Goal: Task Accomplishment & Management: Manage account settings

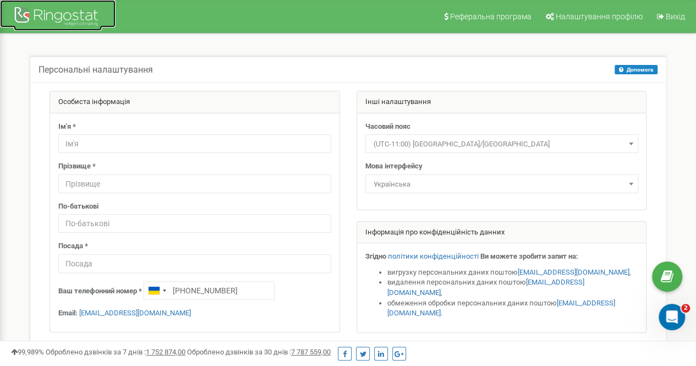
click at [59, 15] on div at bounding box center [58, 17] width 88 height 26
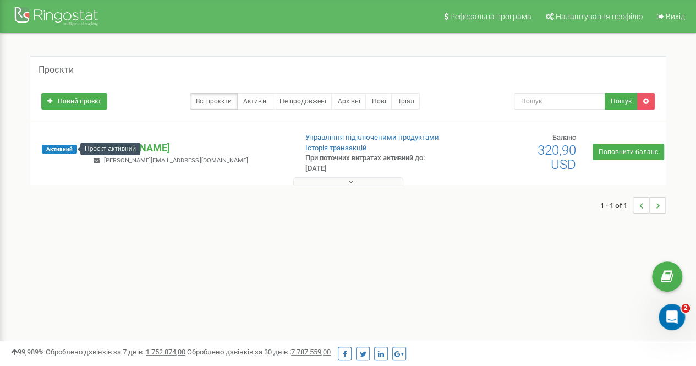
click at [56, 147] on span "Активний" at bounding box center [59, 149] width 35 height 9
click at [180, 122] on div "Активний ortek.ua ivanna.medvedenko.odesseo@gmail.com Управління підключеними п…" at bounding box center [347, 153] width 635 height 63
click at [116, 119] on div "Новий проєкт Всі проєкти Активні Не продовжені Архівні Нові Тріал Пошук" at bounding box center [347, 101] width 635 height 38
click at [114, 147] on p "[DOMAIN_NAME]" at bounding box center [190, 148] width 194 height 14
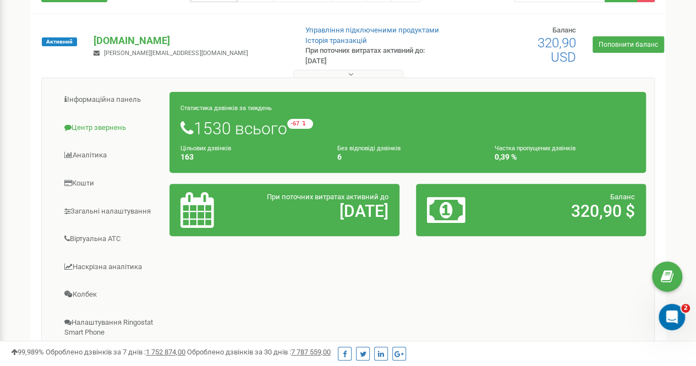
scroll to position [163, 0]
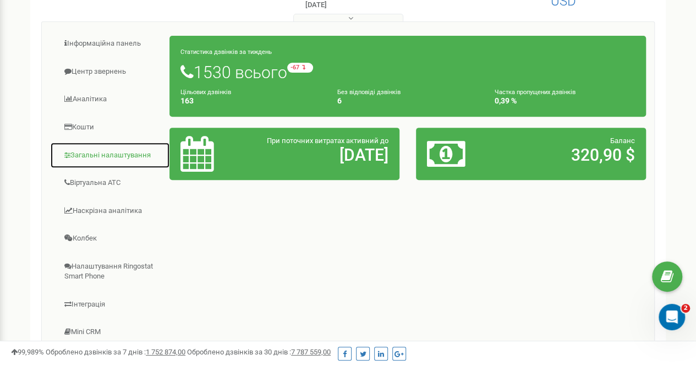
click at [115, 150] on link "Загальні налаштування" at bounding box center [110, 155] width 120 height 27
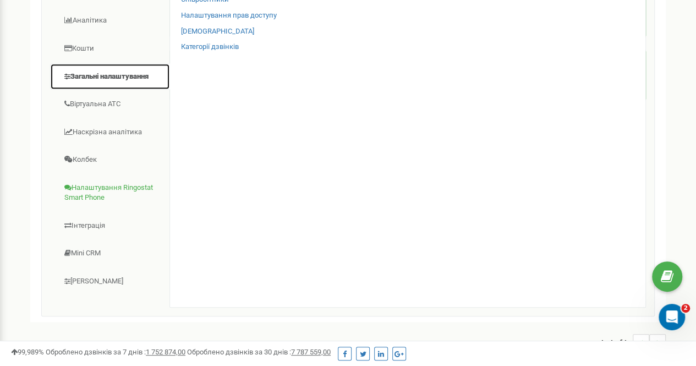
scroll to position [234, 0]
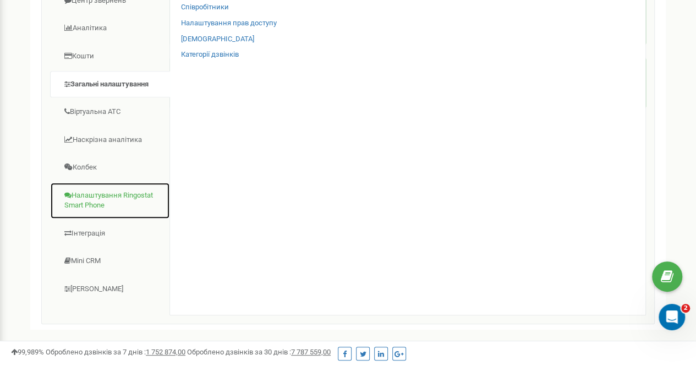
click at [115, 192] on link "Налаштування Ringostat Smart Phone" at bounding box center [110, 200] width 120 height 37
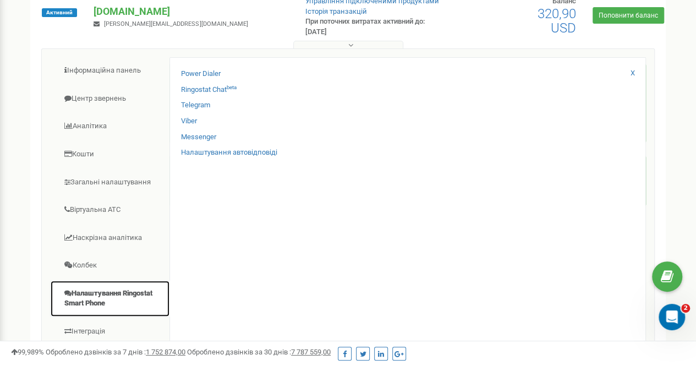
scroll to position [134, 0]
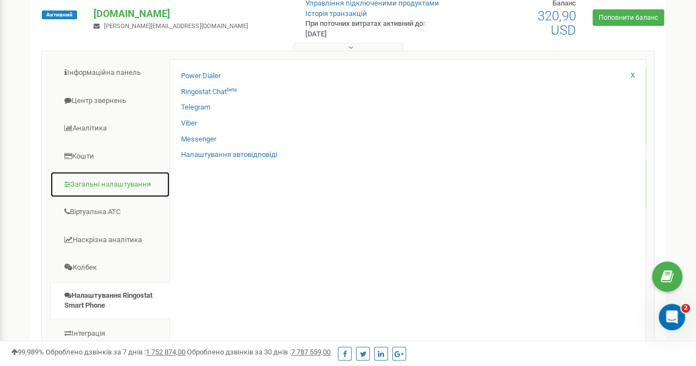
click at [122, 180] on link "Загальні налаштування" at bounding box center [110, 184] width 120 height 27
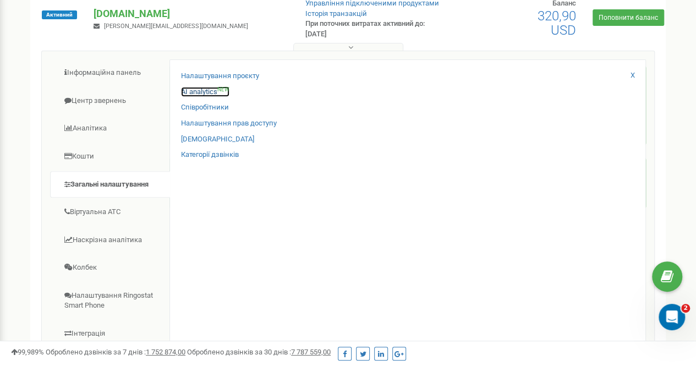
click at [201, 92] on link "AI analytics NEW" at bounding box center [205, 92] width 48 height 10
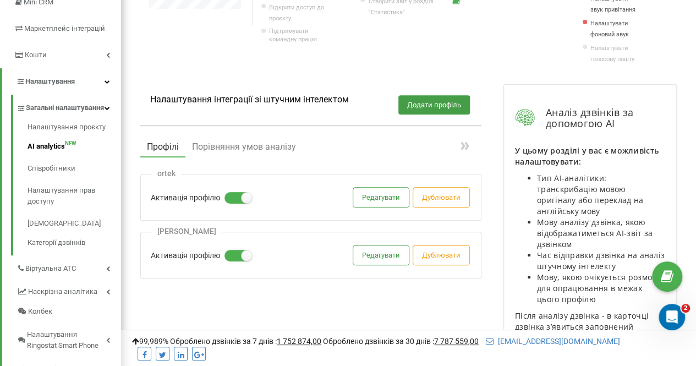
scroll to position [184, 0]
click at [234, 250] on label at bounding box center [228, 249] width 9 height 1
click at [0, 0] on input "Активація профілю" at bounding box center [0, 0] width 0 height 0
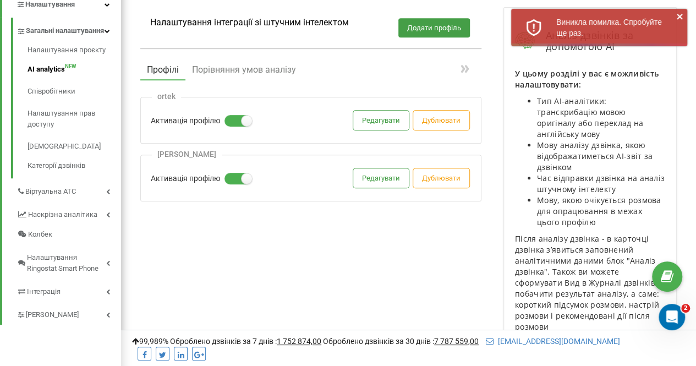
scroll to position [299, 0]
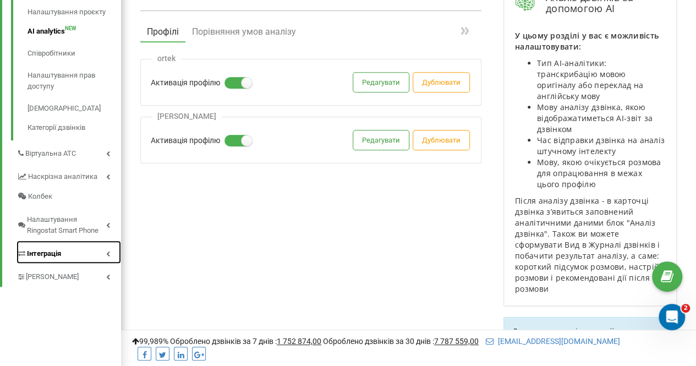
click at [42, 259] on span "Інтеграція" at bounding box center [44, 253] width 34 height 11
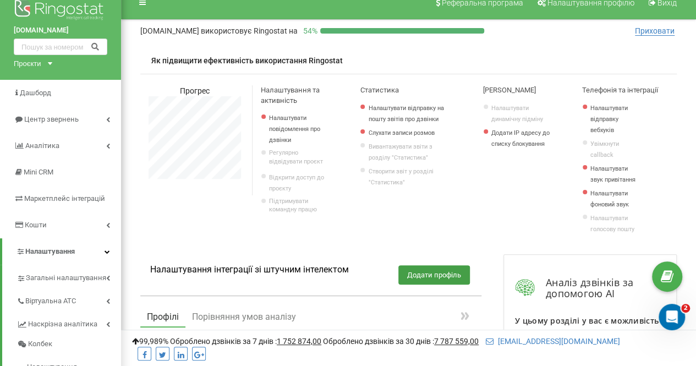
scroll to position [0, 0]
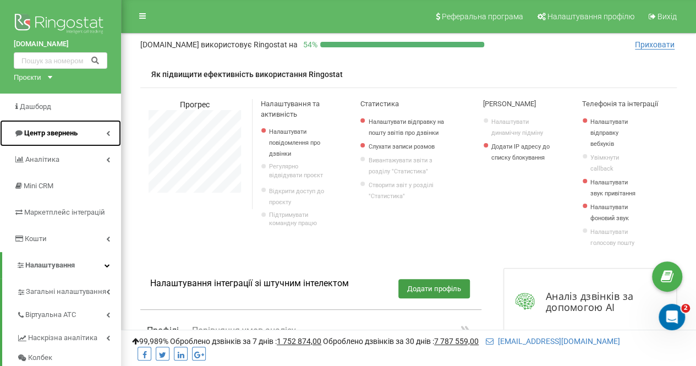
click at [49, 133] on span "Центр звернень" at bounding box center [50, 133] width 53 height 8
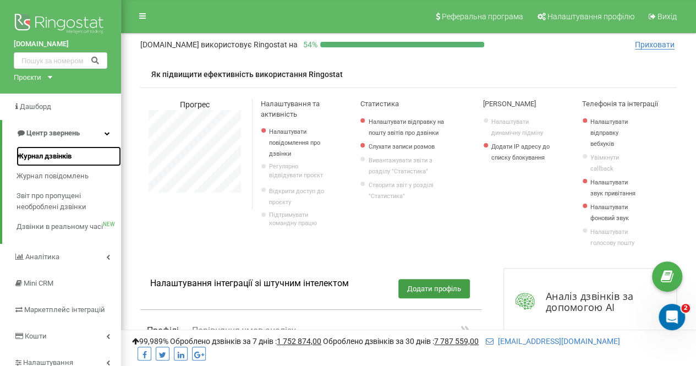
click at [37, 154] on span "Журнал дзвінків" at bounding box center [43, 156] width 55 height 11
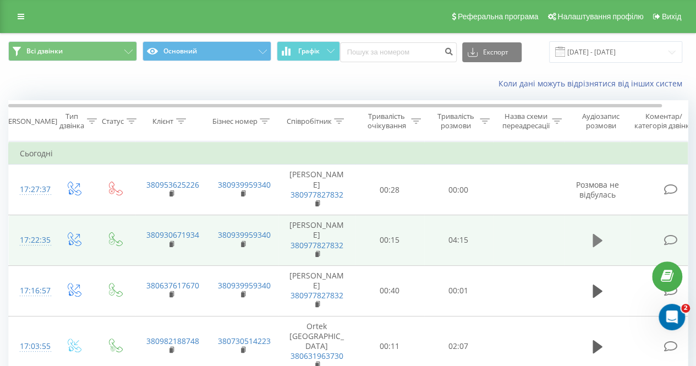
click at [595, 234] on icon at bounding box center [597, 240] width 10 height 13
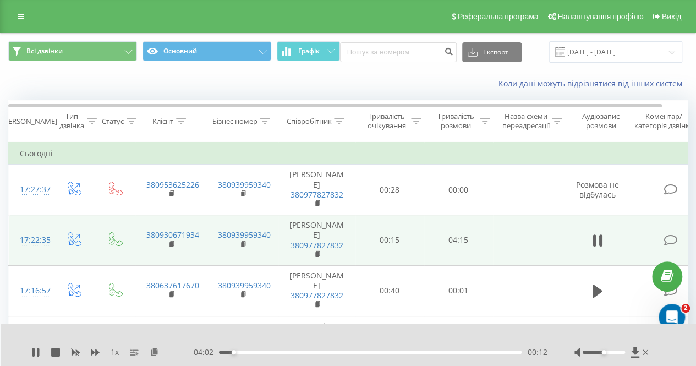
click at [614, 353] on div at bounding box center [603, 351] width 42 height 3
click at [620, 352] on div at bounding box center [603, 351] width 42 height 3
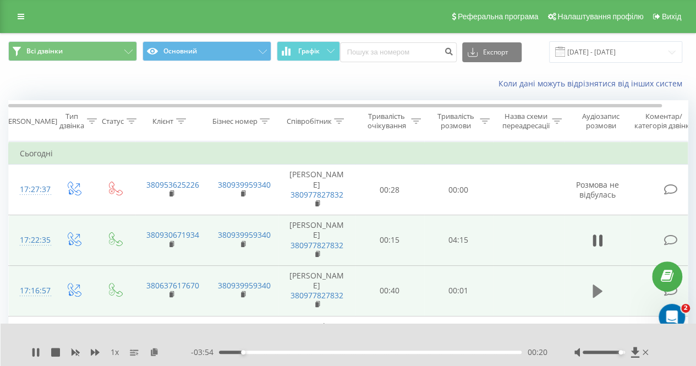
click at [592, 284] on icon at bounding box center [597, 290] width 10 height 13
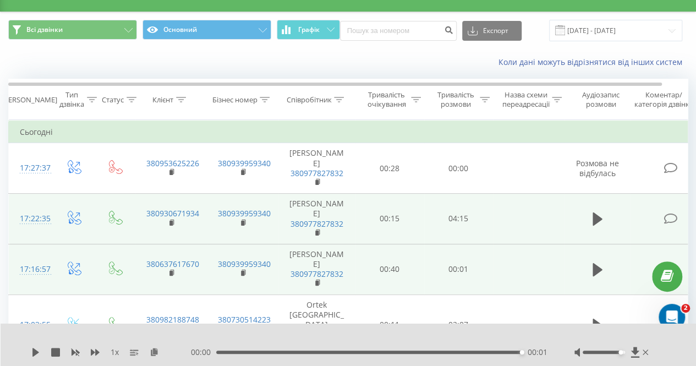
scroll to position [16, 0]
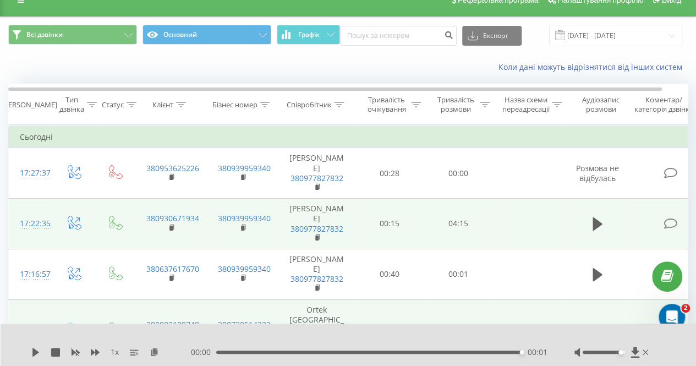
click at [594, 323] on icon at bounding box center [597, 329] width 10 height 13
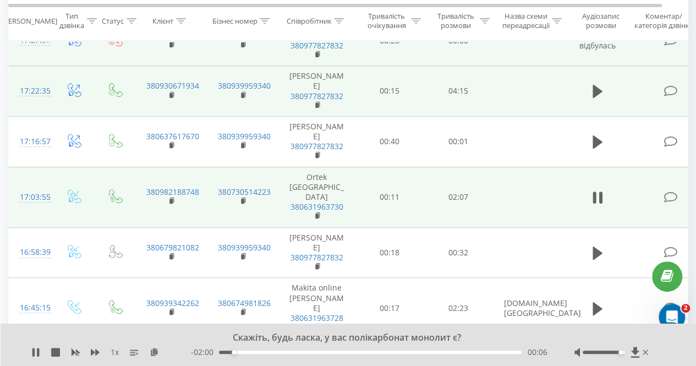
scroll to position [150, 0]
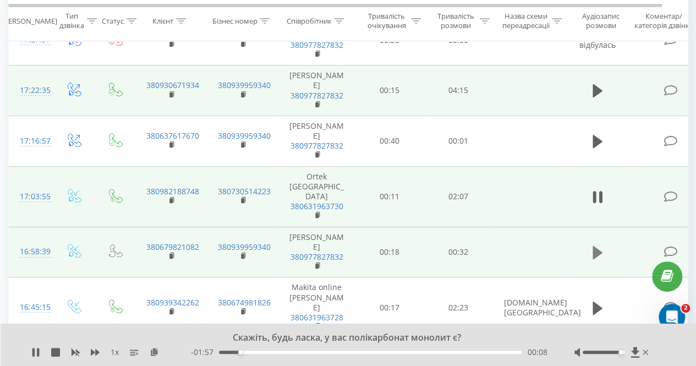
click at [594, 246] on icon at bounding box center [597, 252] width 10 height 13
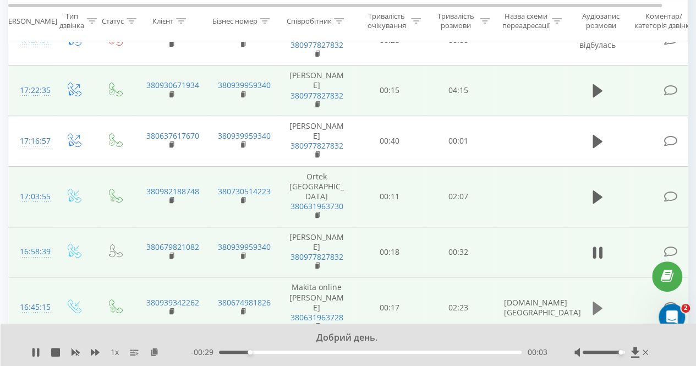
click at [597, 301] on icon at bounding box center [597, 307] width 10 height 13
click at [597, 356] on icon at bounding box center [597, 362] width 10 height 13
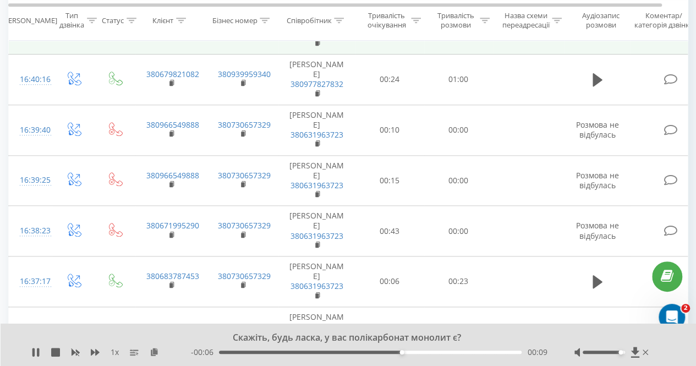
scroll to position [490, 0]
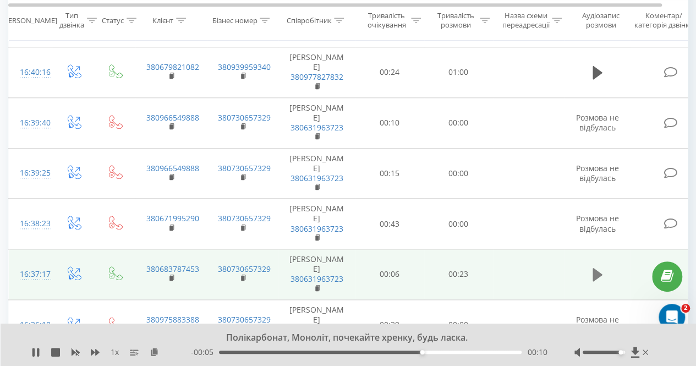
click at [593, 268] on icon at bounding box center [597, 274] width 10 height 13
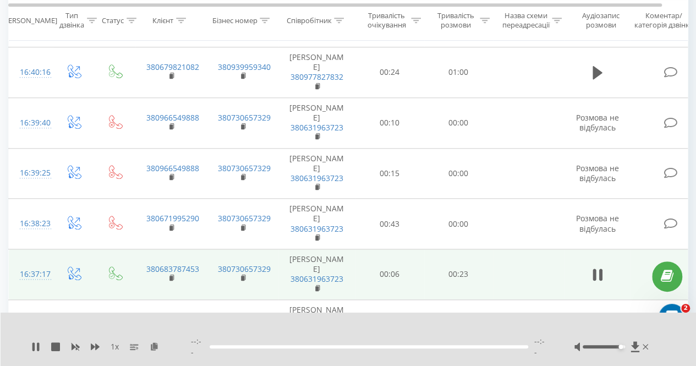
scroll to position [477, 0]
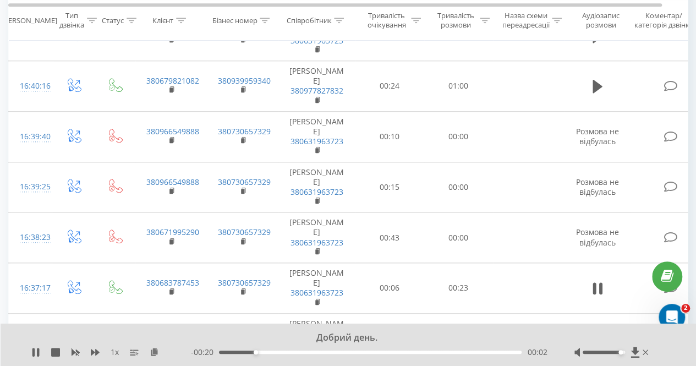
click at [338, 338] on div "Добрий день." at bounding box center [340, 338] width 495 height 12
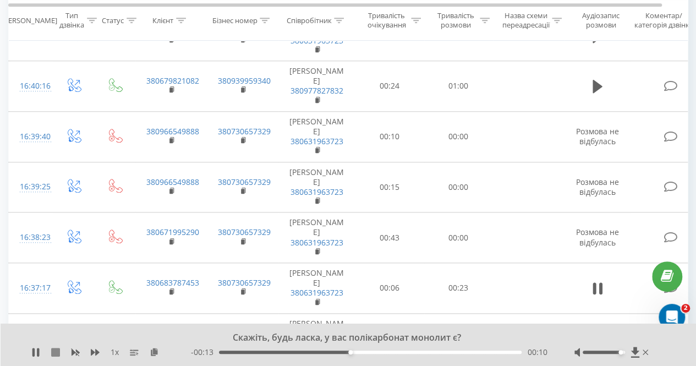
click at [52, 354] on icon at bounding box center [55, 351] width 9 height 9
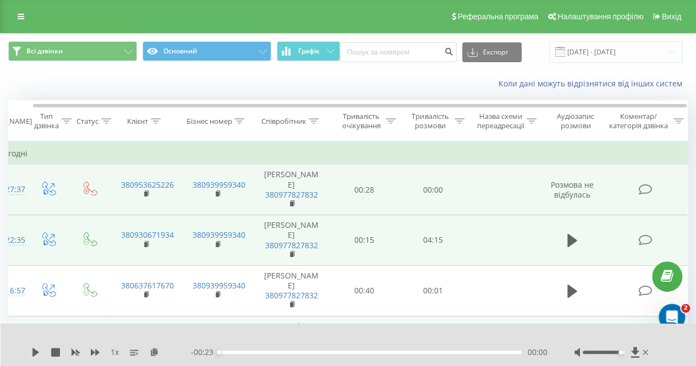
scroll to position [0, 0]
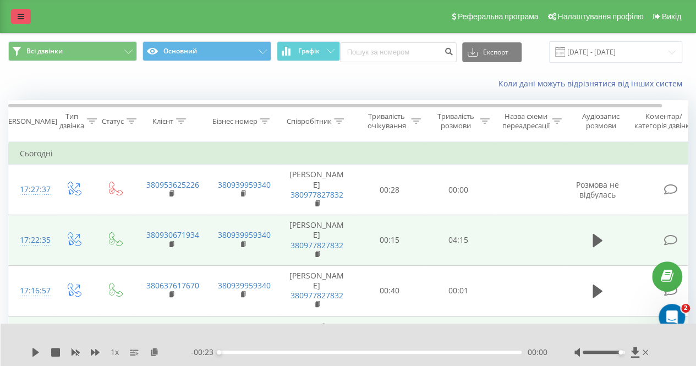
click at [24, 18] on link at bounding box center [21, 16] width 20 height 15
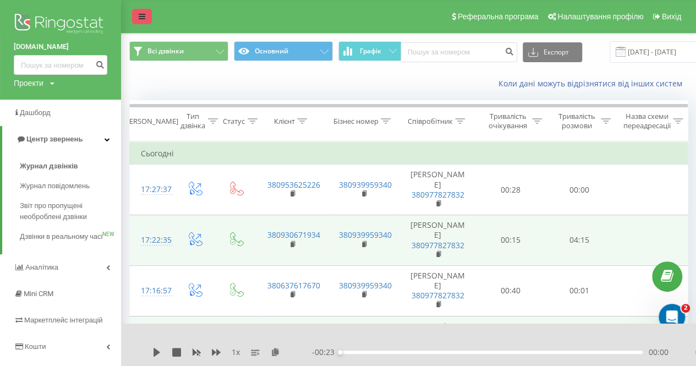
click at [24, 18] on img at bounding box center [60, 24] width 93 height 27
